Goal: Task Accomplishment & Management: Use online tool/utility

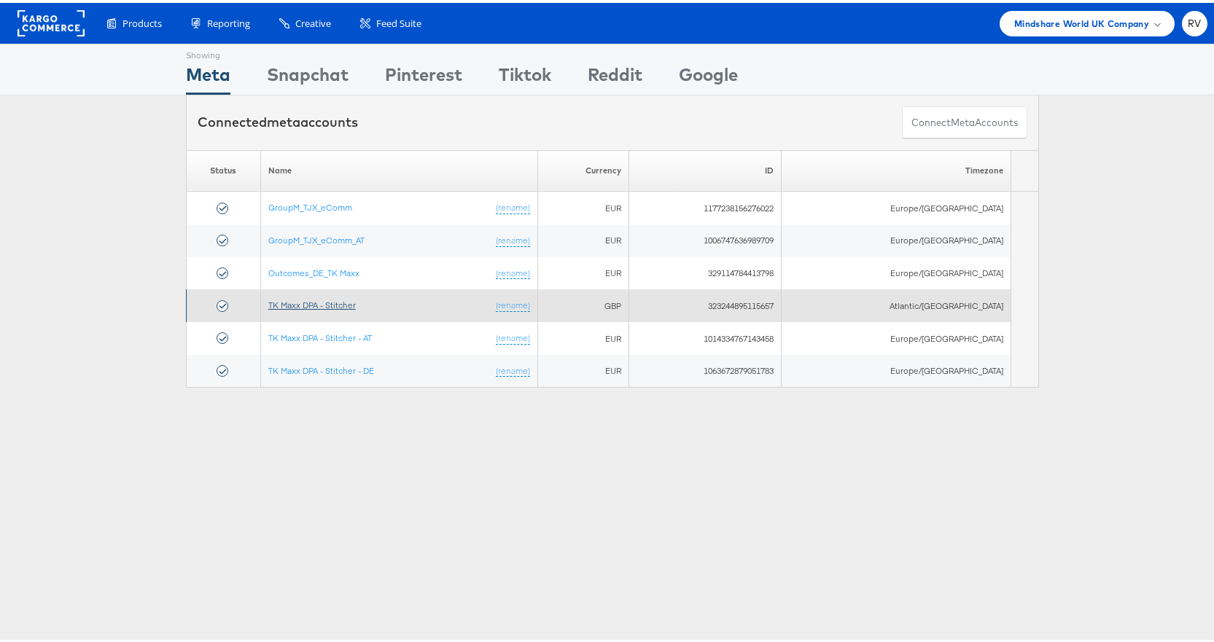
click at [335, 308] on link "TK Maxx DPA - Stitcher" at bounding box center [311, 302] width 87 height 11
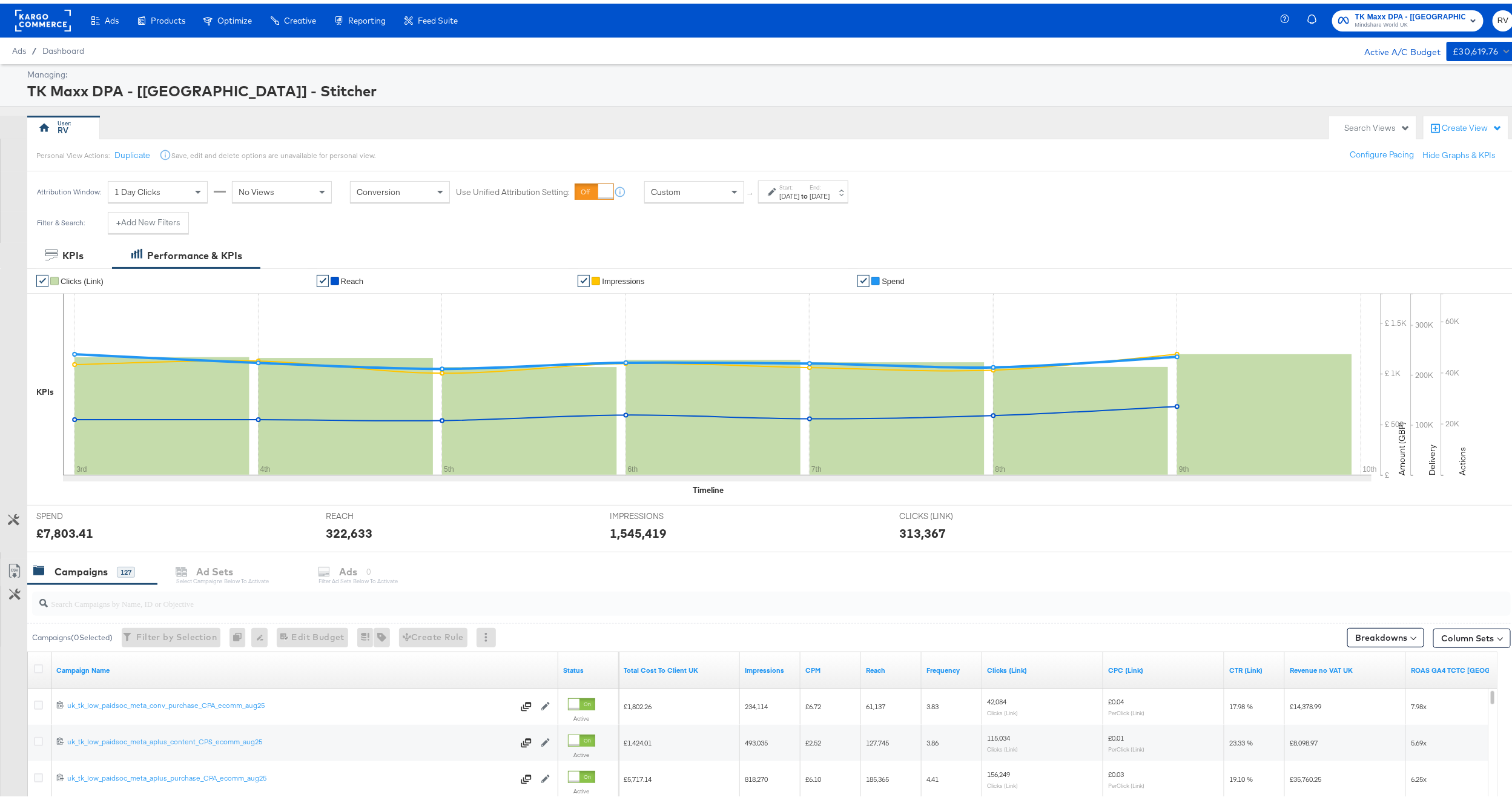
click at [830, 189] on div "[DATE]" at bounding box center [820, 193] width 20 height 10
click at [999, 218] on div "Filter & Search: + Add New Filters" at bounding box center [763, 223] width 1526 height 31
click at [1040, 198] on div "Attribution Window: 1 Day Clicks No Views Conversion Use Unified Attribution Se…" at bounding box center [763, 188] width 1526 height 41
click at [1146, 208] on div "Attribution Window: 1 Day Clicks No Views Conversion Use Unified Attribution Se…" at bounding box center [763, 188] width 1526 height 41
click at [857, 349] on button "Apply" at bounding box center [870, 341] width 38 height 22
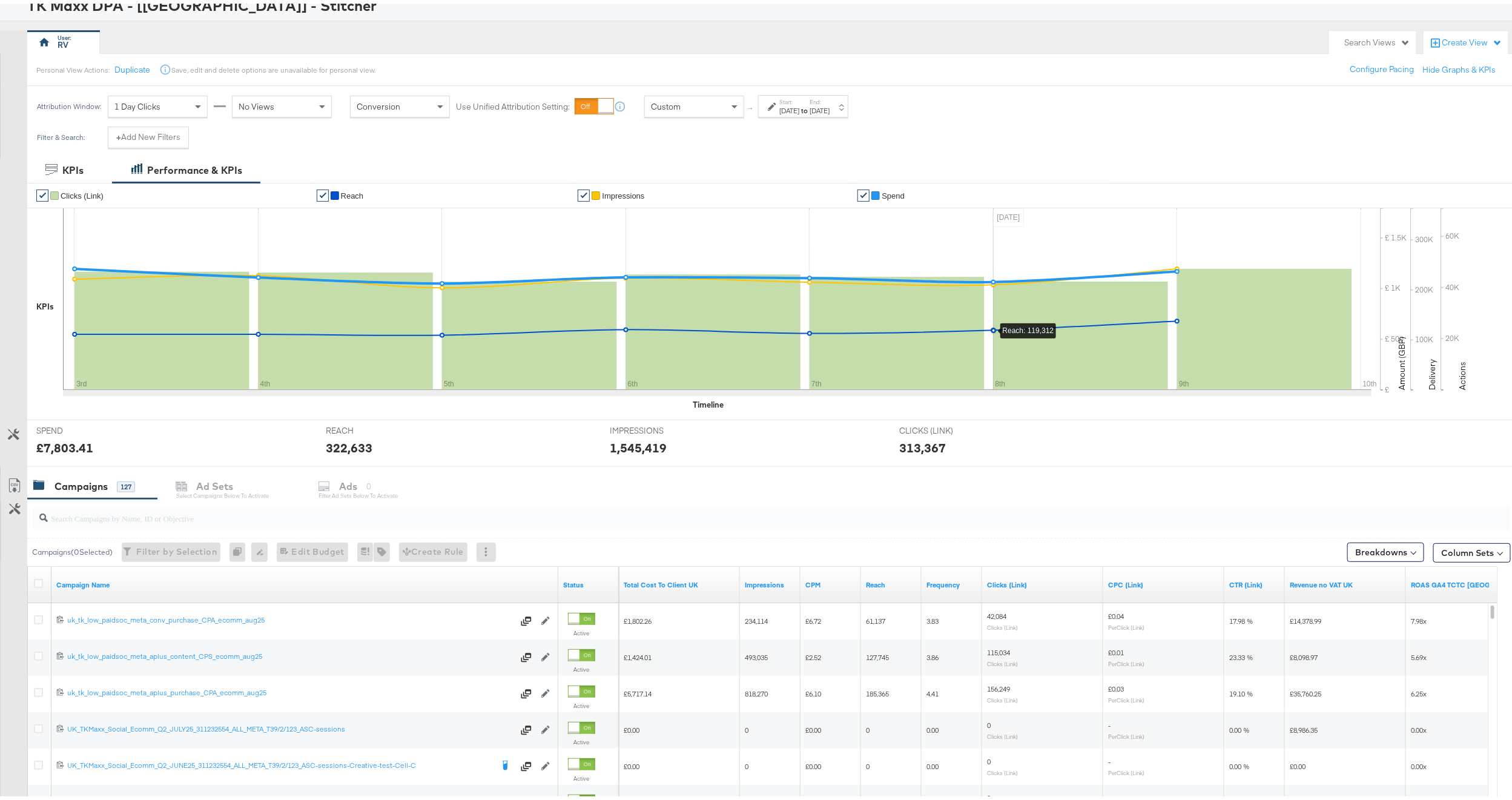
scroll to position [267, 0]
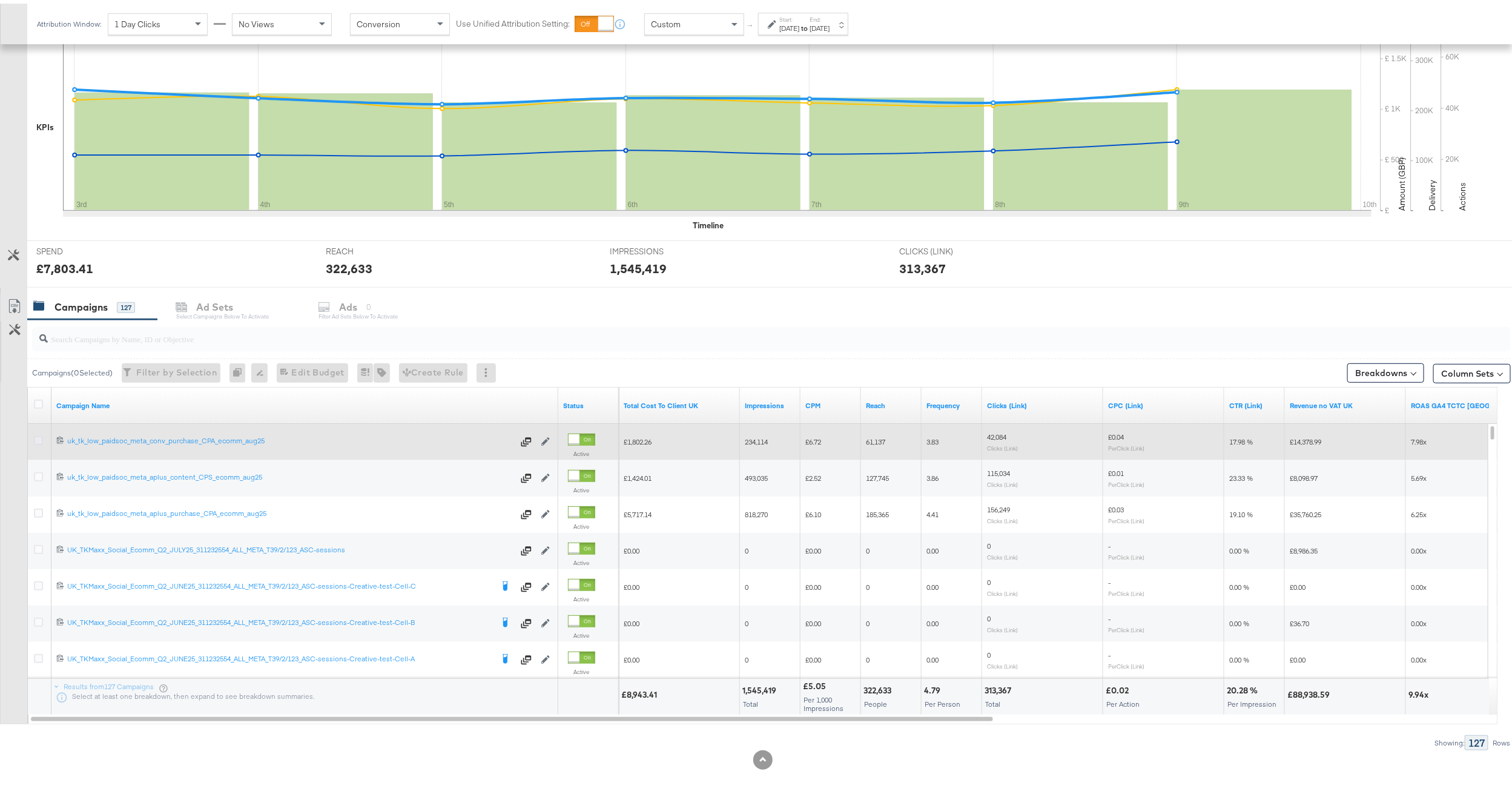
click at [37, 440] on icon at bounding box center [38, 437] width 9 height 9
click at [0, 0] on input "checkbox" at bounding box center [0, 0] width 0 height 0
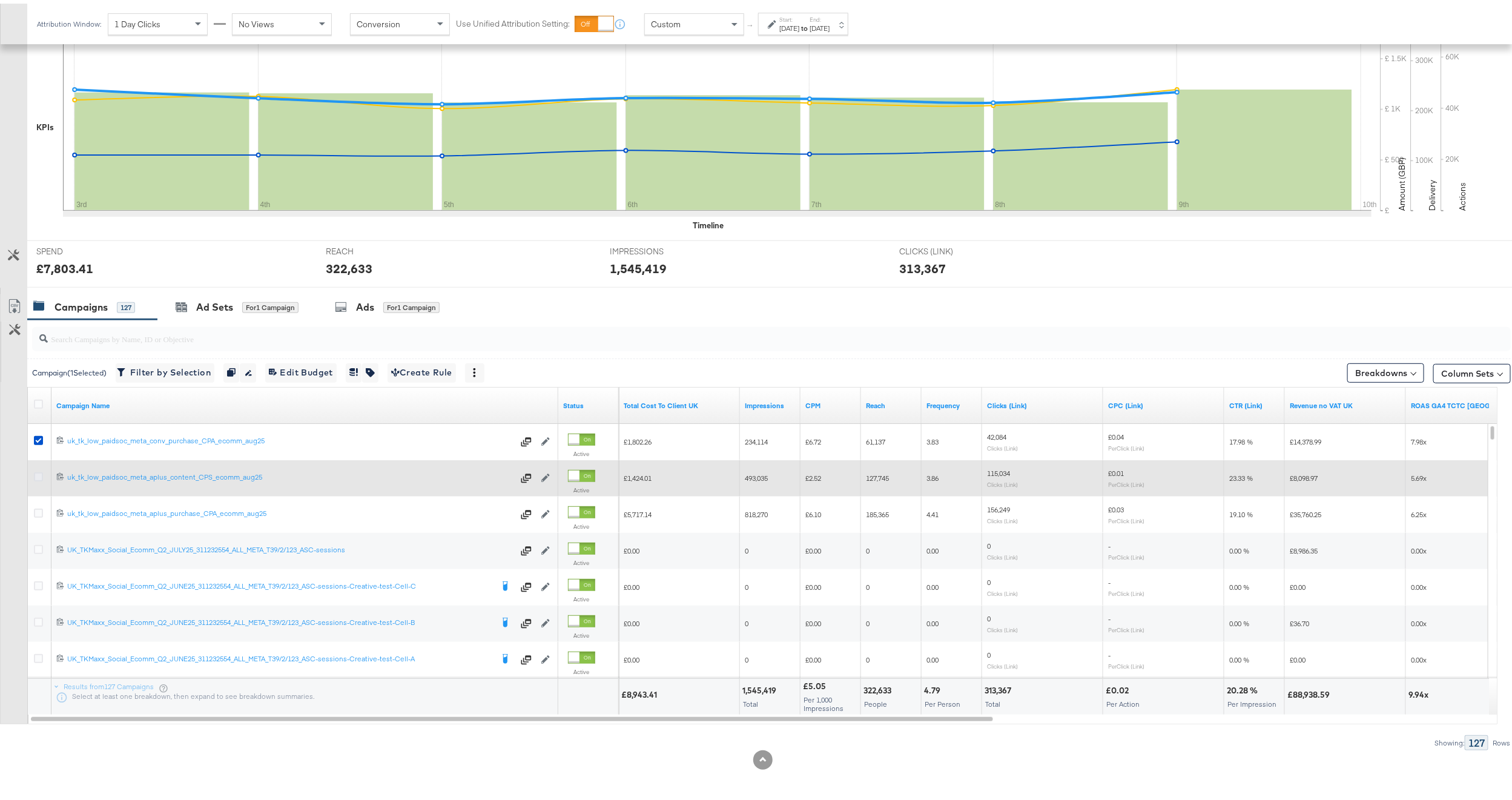
click at [37, 469] on icon at bounding box center [38, 473] width 9 height 9
click at [0, 0] on input "checkbox" at bounding box center [0, 0] width 0 height 0
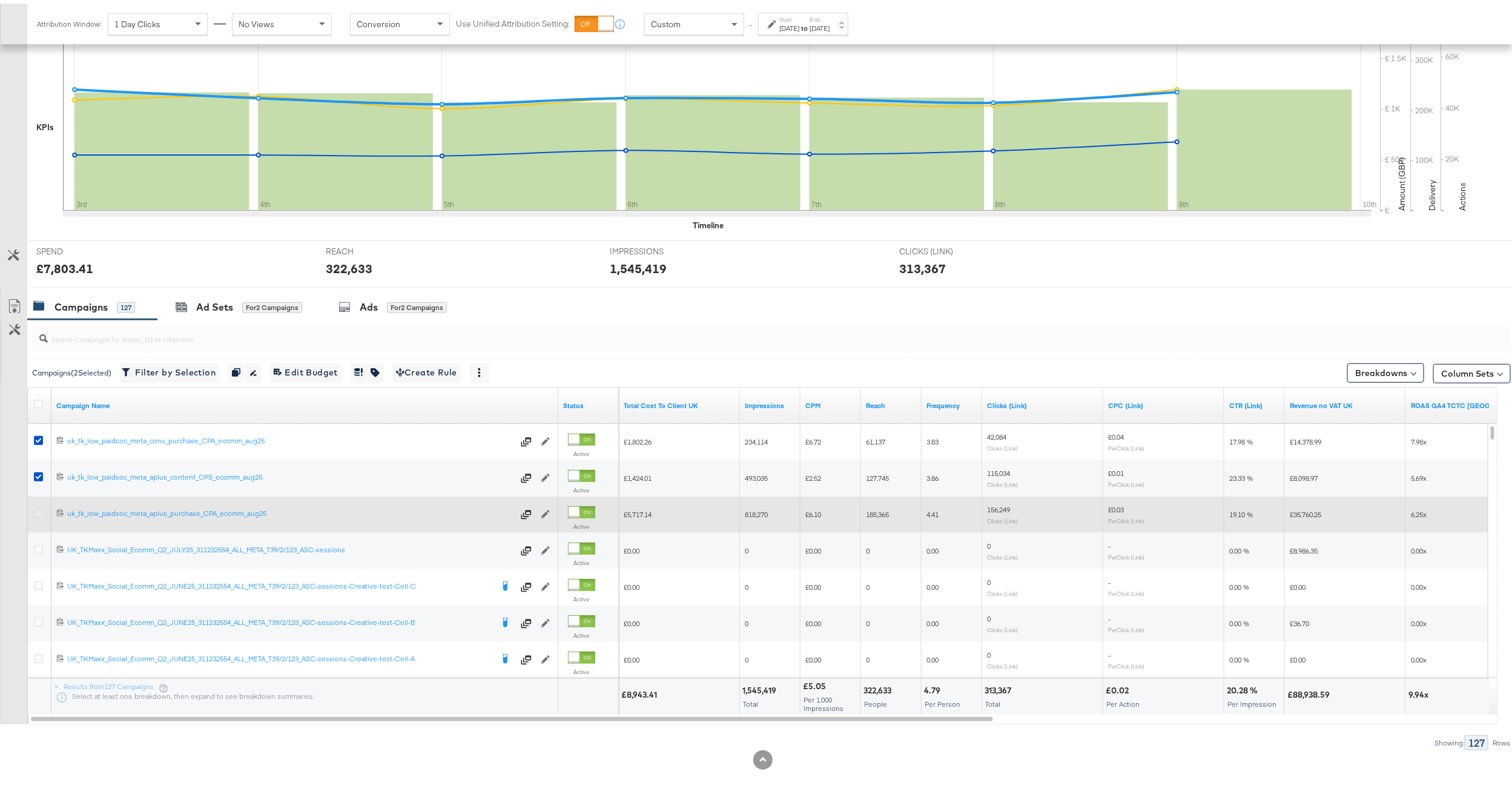
click at [38, 511] on icon at bounding box center [38, 509] width 9 height 9
click at [0, 0] on input "checkbox" at bounding box center [0, 0] width 0 height 0
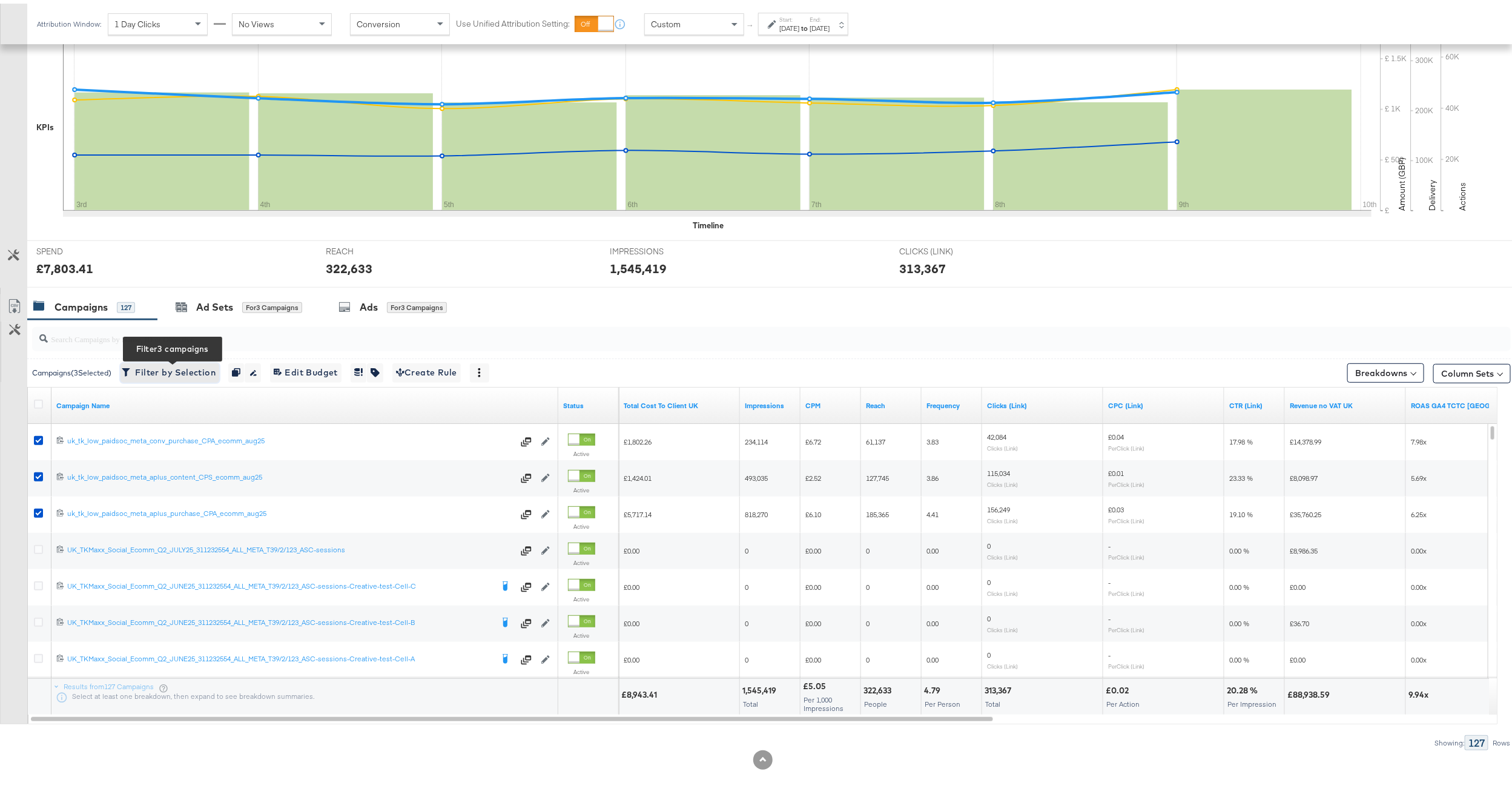
click at [155, 367] on span "Filter by Selection Filter 3 campaigns" at bounding box center [169, 369] width 91 height 15
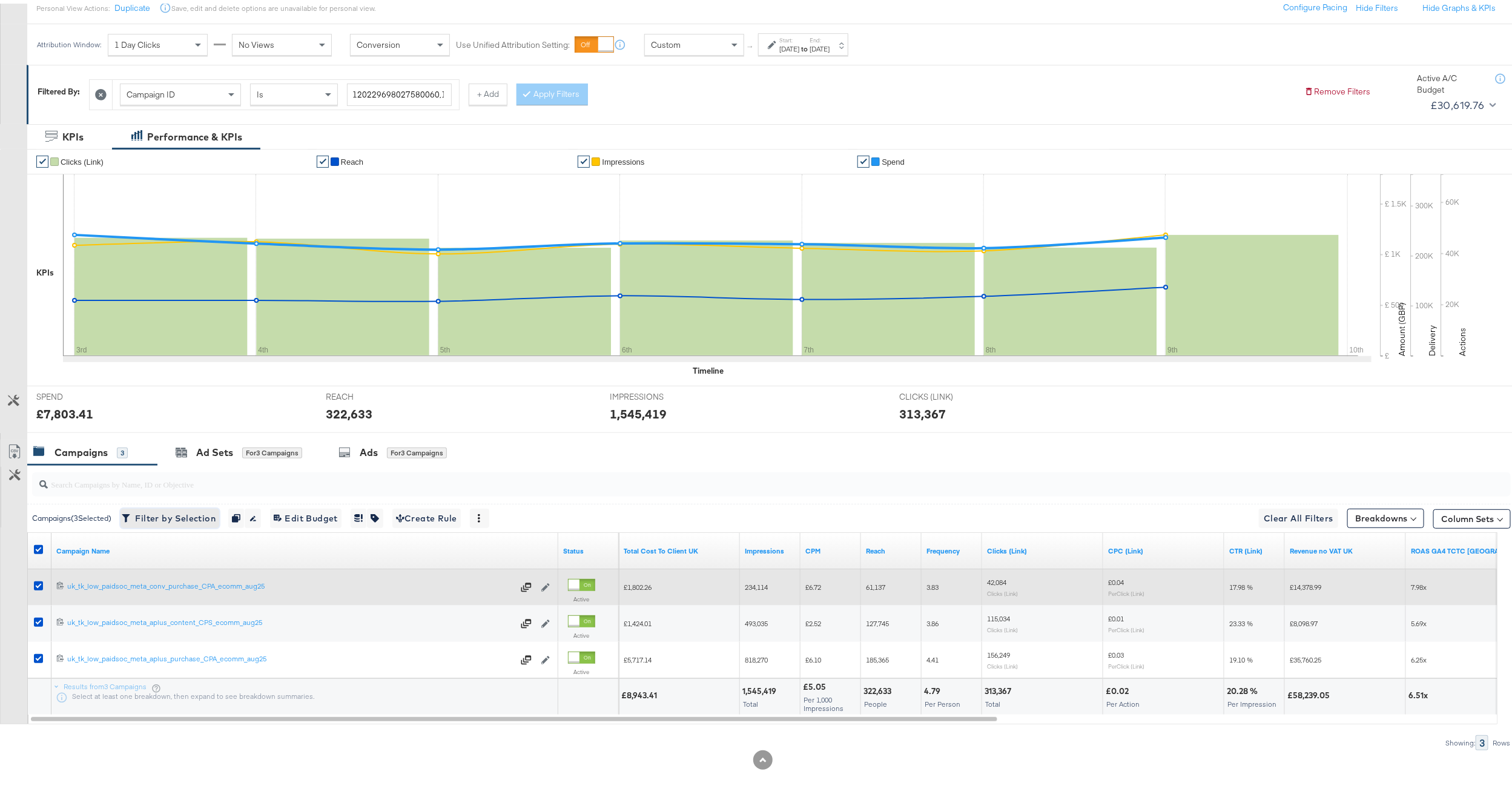
scroll to position [150, 0]
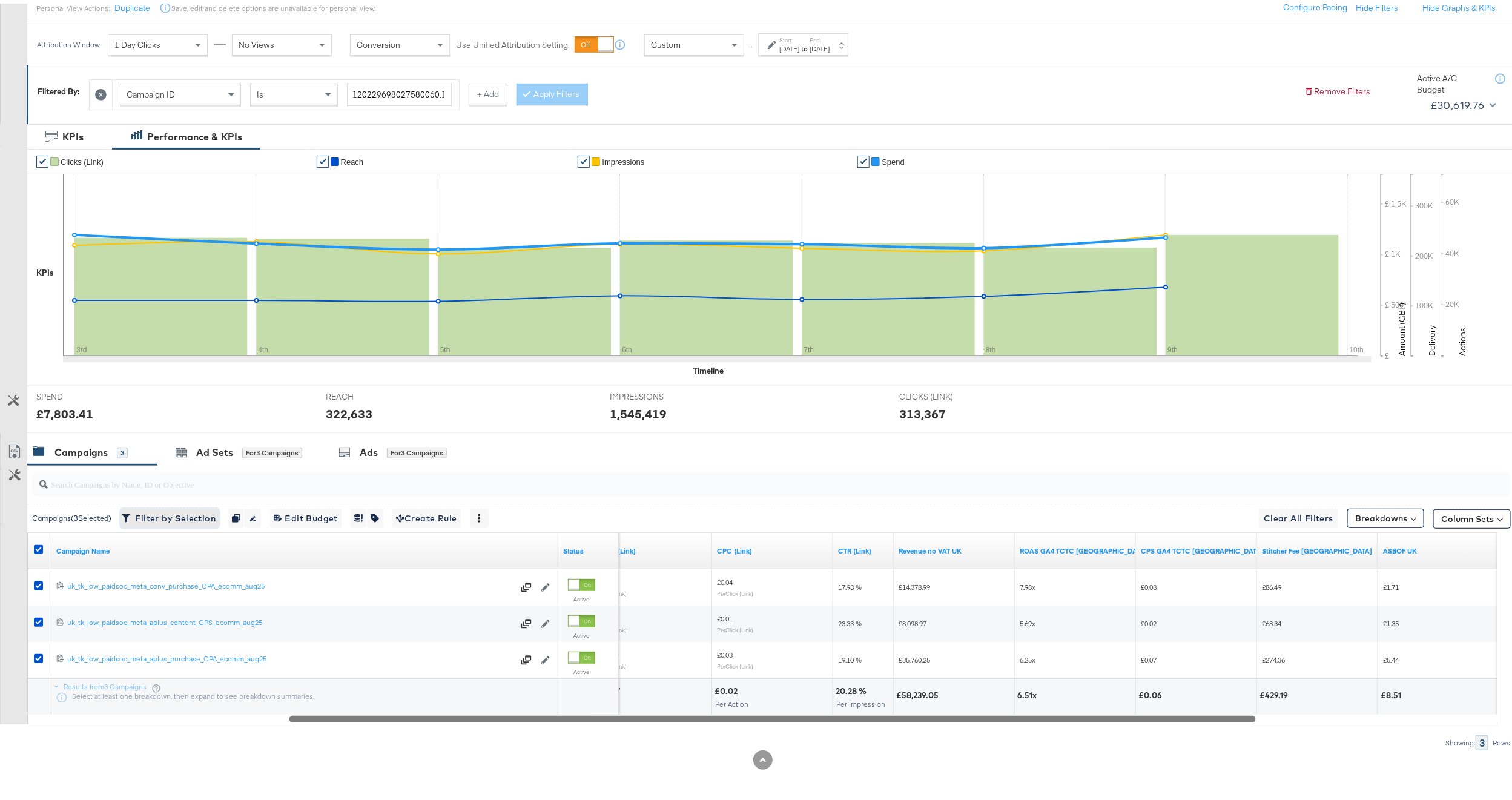
drag, startPoint x: 687, startPoint y: 713, endPoint x: 953, endPoint y: 738, distance: 267.2
click at [953, 738] on div "Campaigns ( 3 Selected) Filter by Selection Filter 3 campaigns Duplicate 3 camp…" at bounding box center [755, 604] width 1511 height 285
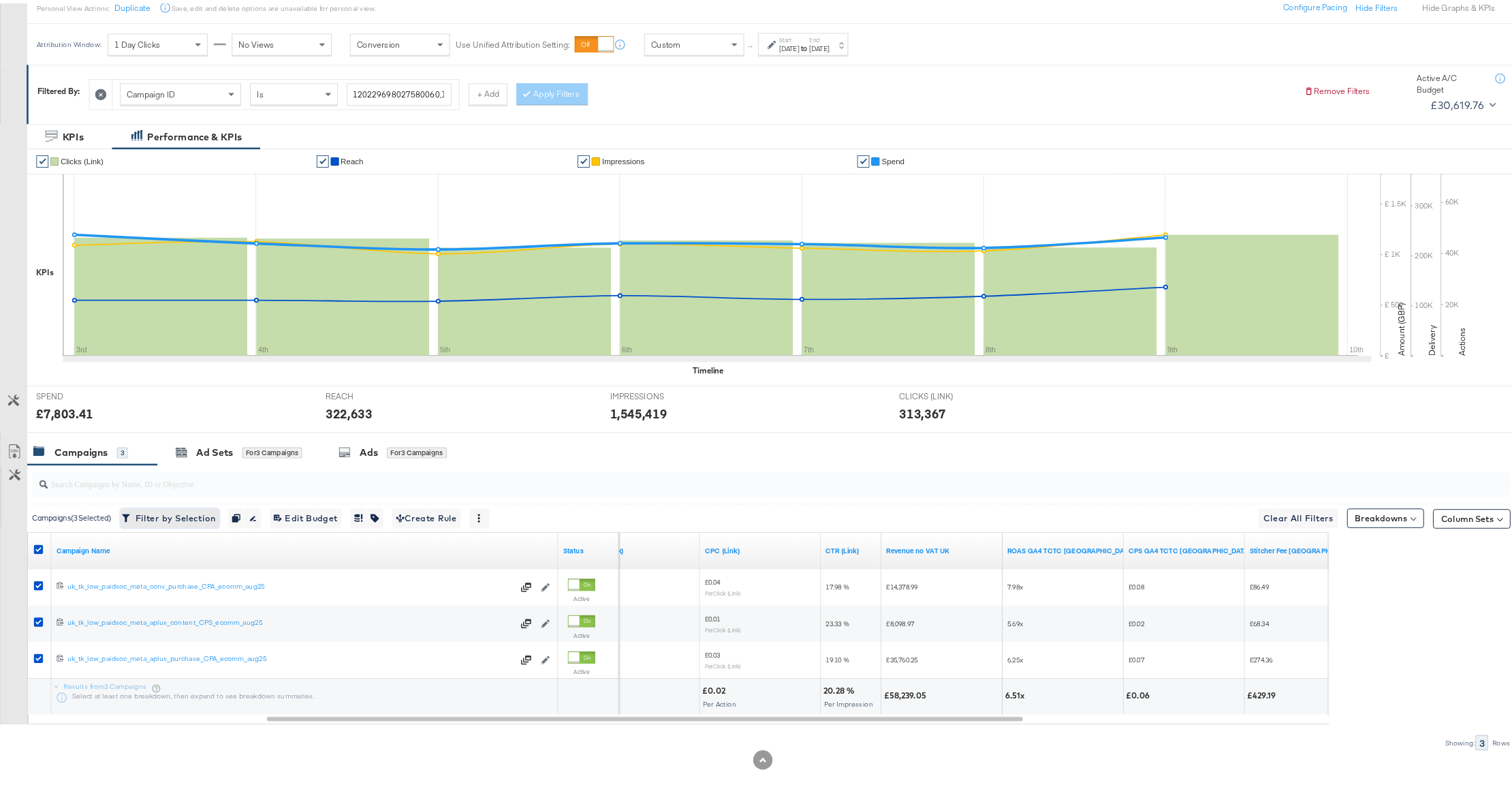
scroll to position [169, 0]
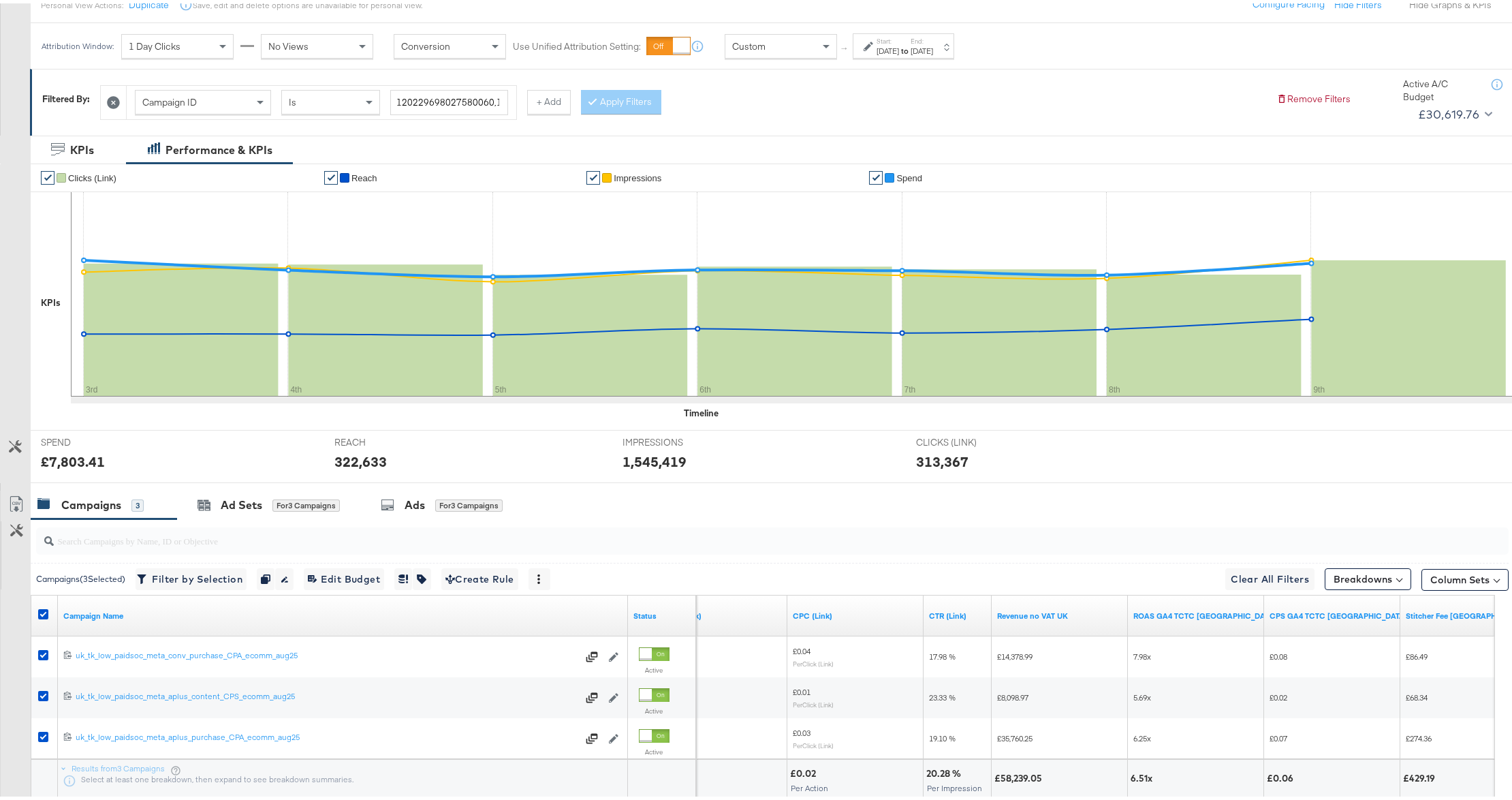
drag, startPoint x: 1653, startPoint y: 0, endPoint x: 1022, endPoint y: 535, distance: 827.3
click at [1022, 535] on input "search" at bounding box center [713, 532] width 1319 height 26
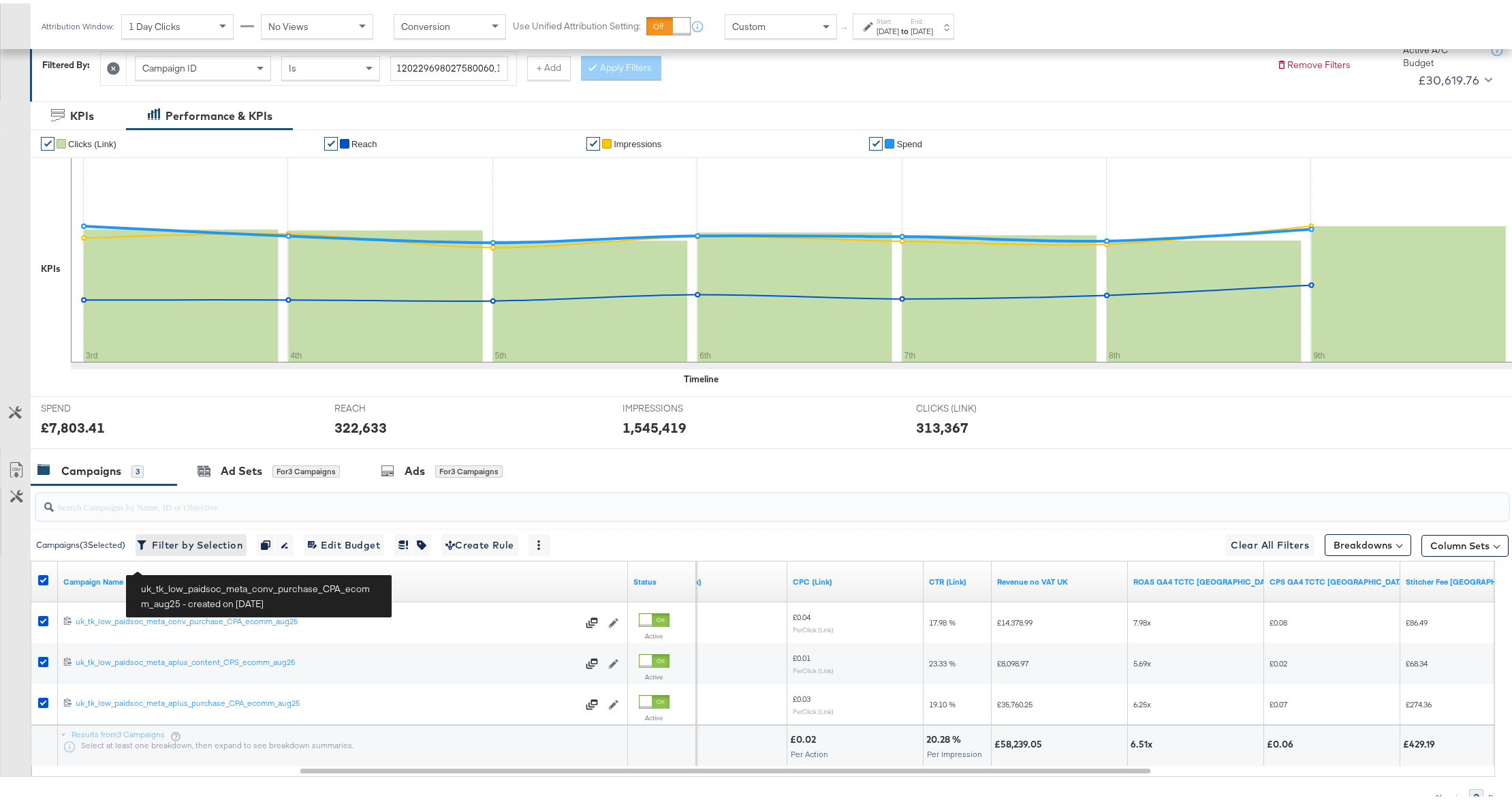
scroll to position [178, 0]
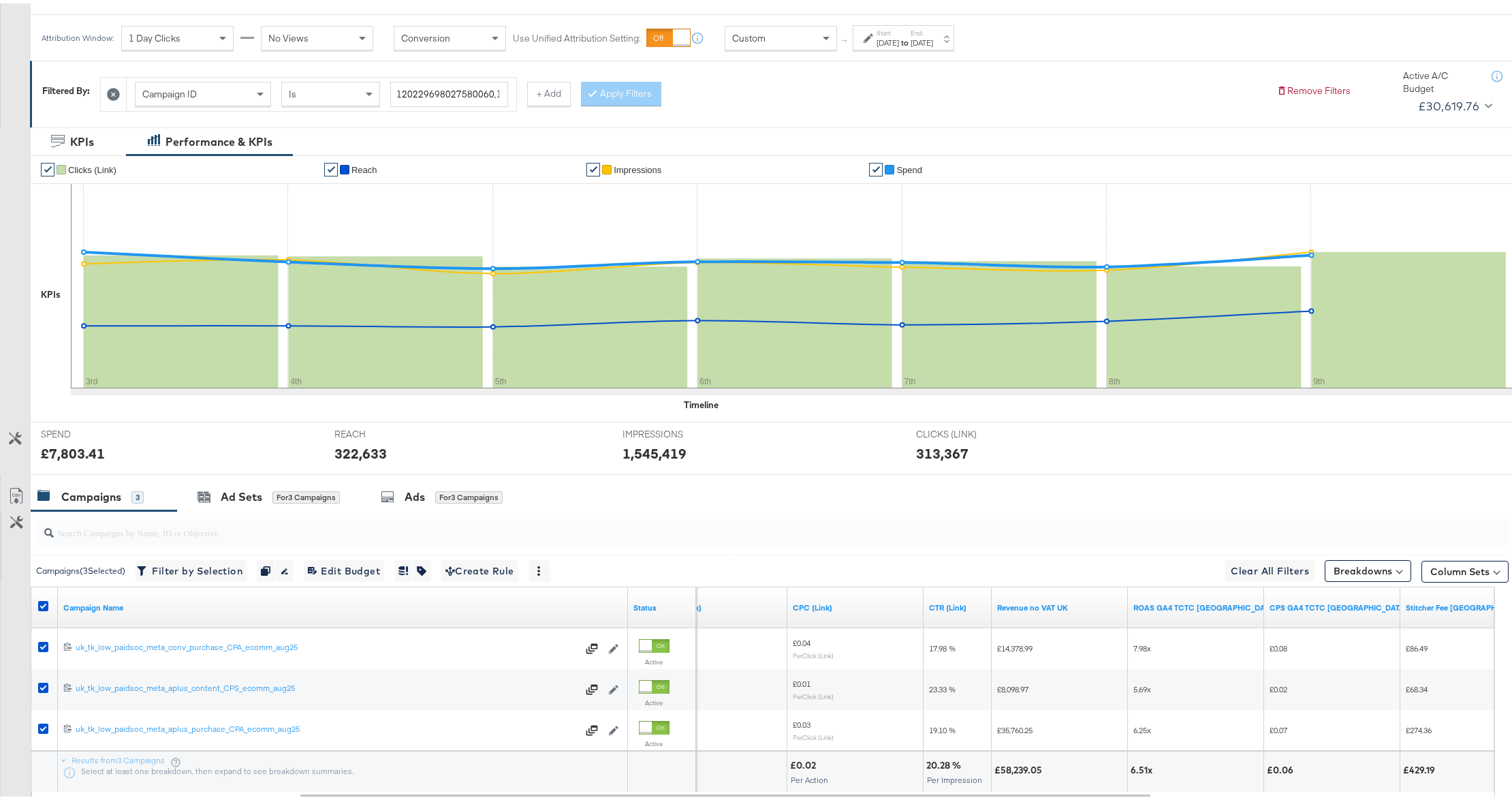
click at [118, 86] on icon at bounding box center [113, 91] width 13 height 13
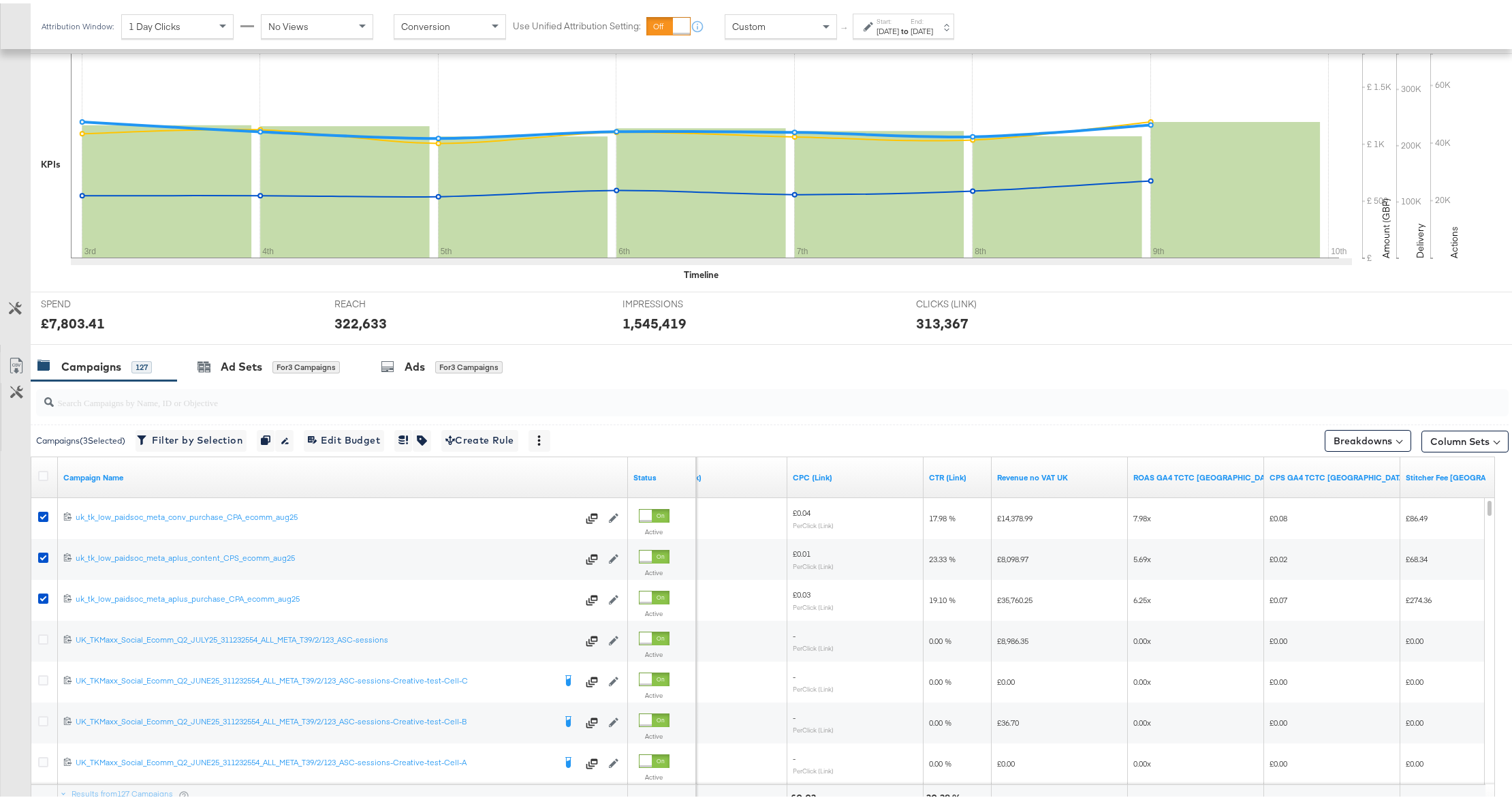
scroll to position [399, 0]
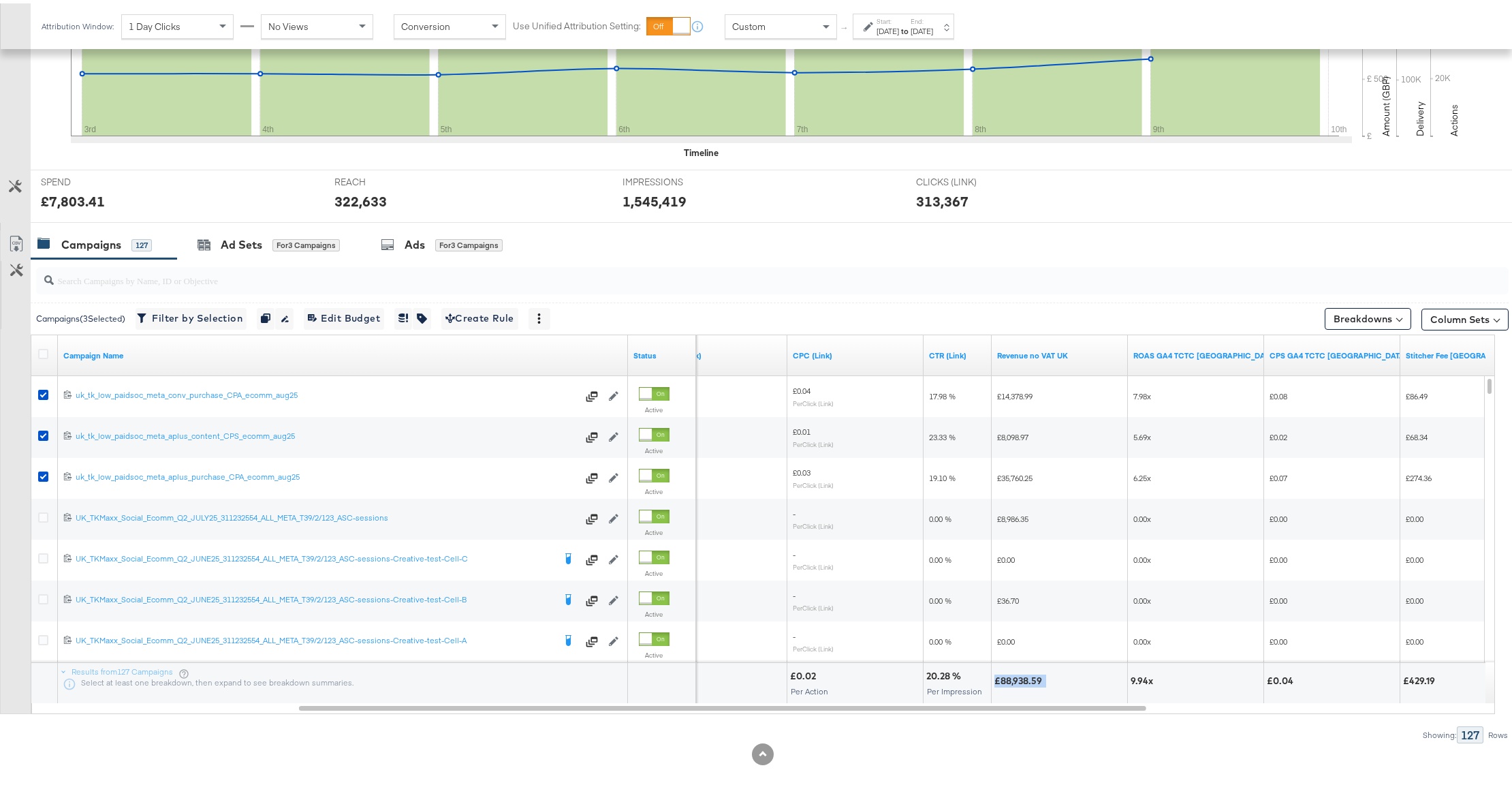
drag, startPoint x: 995, startPoint y: 673, endPoint x: 1065, endPoint y: 678, distance: 70.2
click at [1065, 678] on div "£88,938.59" at bounding box center [1059, 678] width 130 height 13
click at [1041, 691] on div "£88,938.59" at bounding box center [1059, 680] width 136 height 41
